Goal: Find specific page/section: Find specific page/section

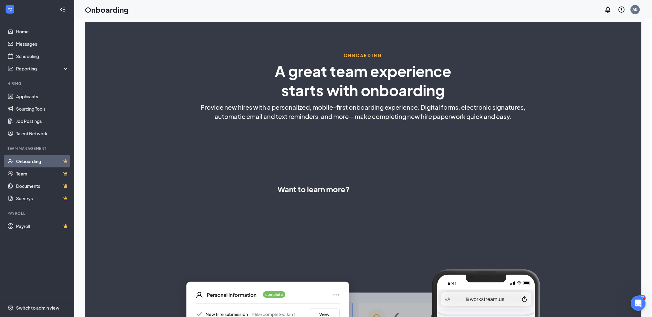
select select "US"
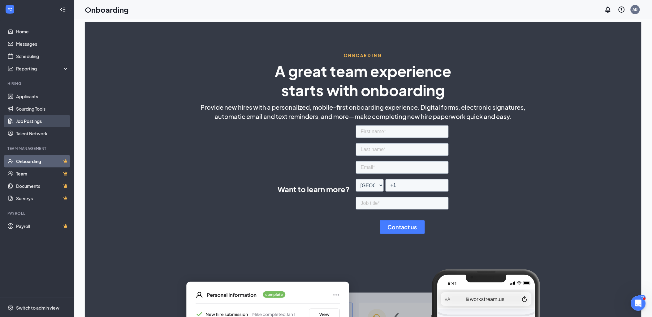
click at [31, 122] on link "Job Postings" at bounding box center [42, 121] width 53 height 12
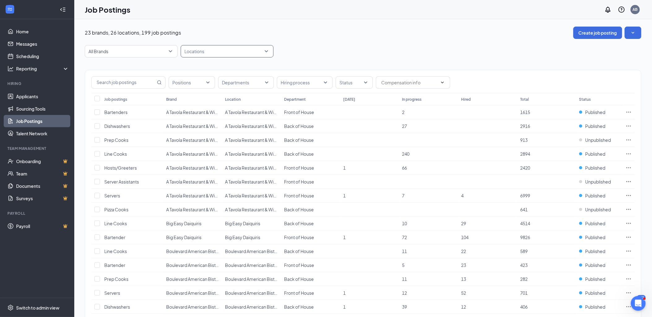
click at [268, 51] on div "Locations" at bounding box center [227, 51] width 93 height 12
click at [242, 111] on span "Boulevard American Bistro - CBD" at bounding box center [227, 111] width 67 height 6
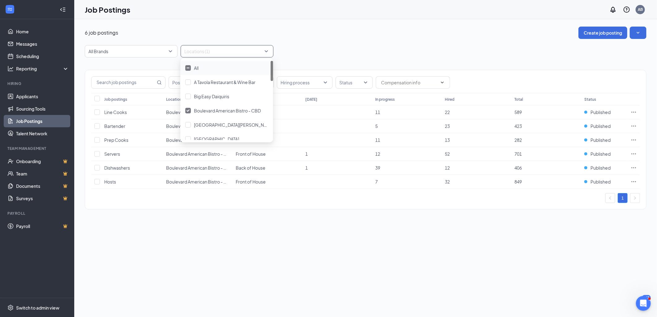
click at [355, 46] on div "All Brands Locations (1)" at bounding box center [366, 51] width 562 height 12
